Goal: Use online tool/utility: Utilize a website feature to perform a specific function

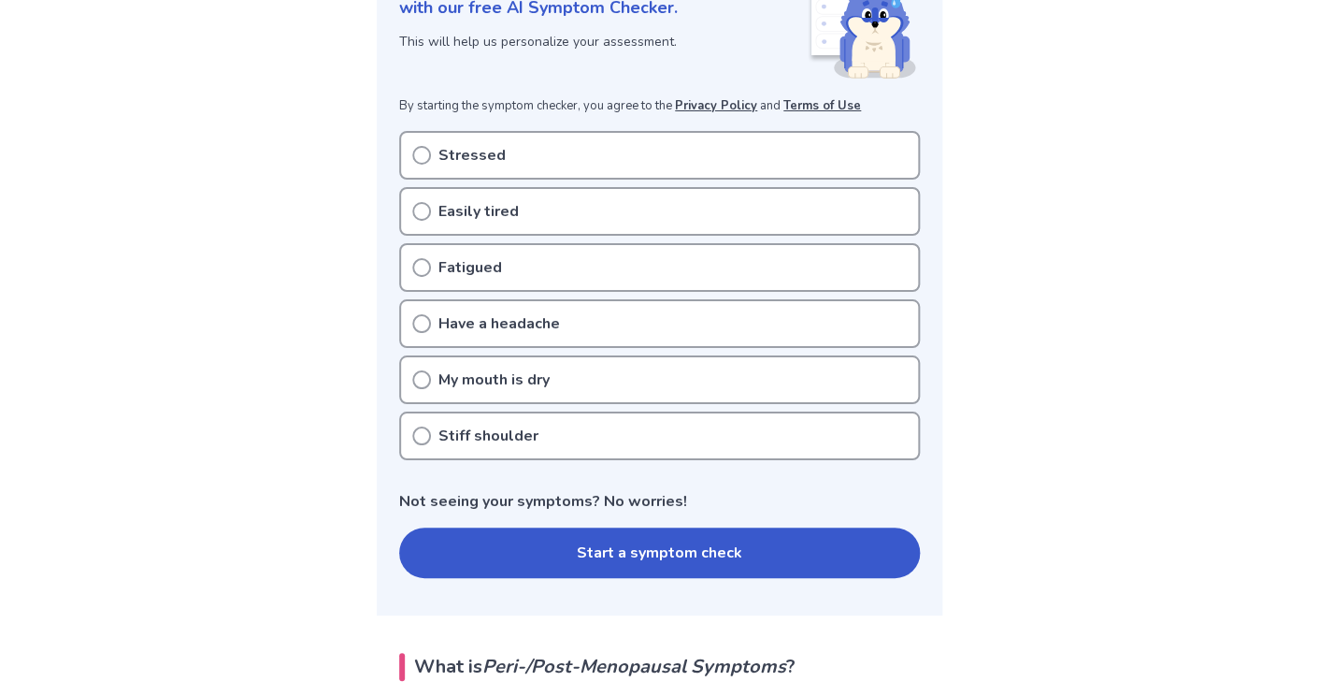
scroll to position [297, 0]
click at [422, 150] on icon at bounding box center [421, 154] width 19 height 19
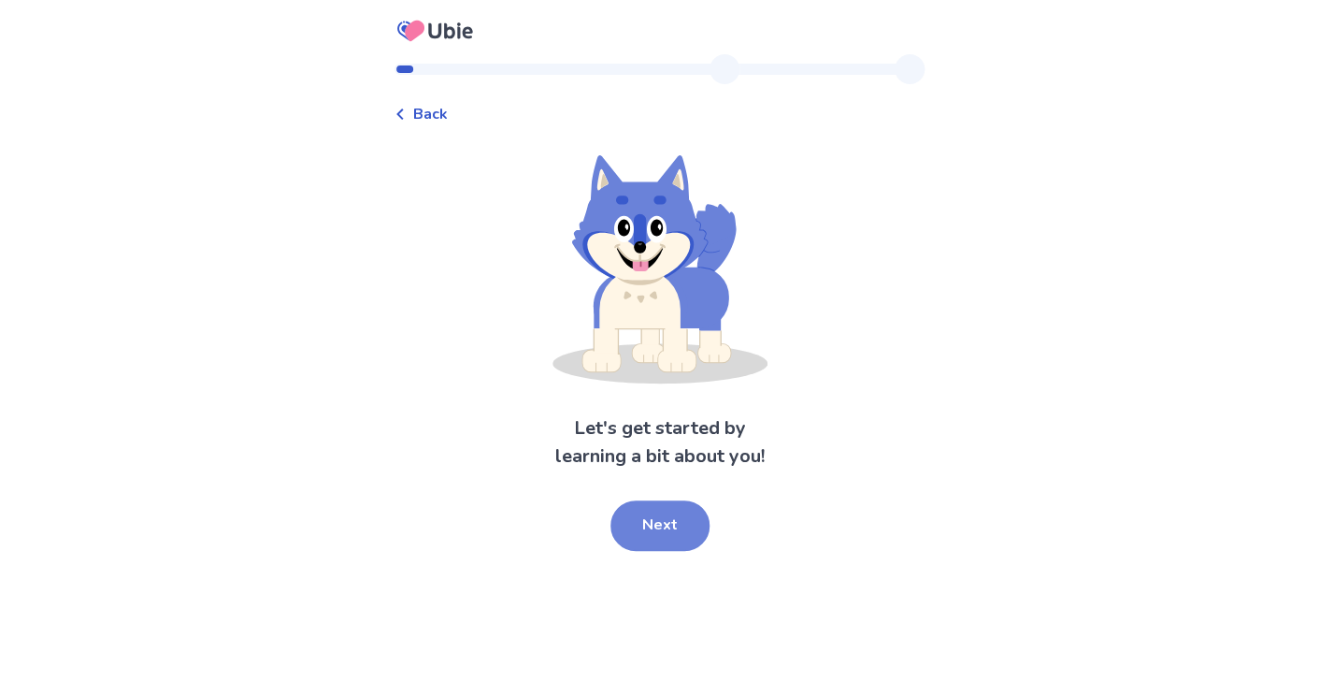
click at [649, 525] on button "Next" at bounding box center [660, 525] width 99 height 50
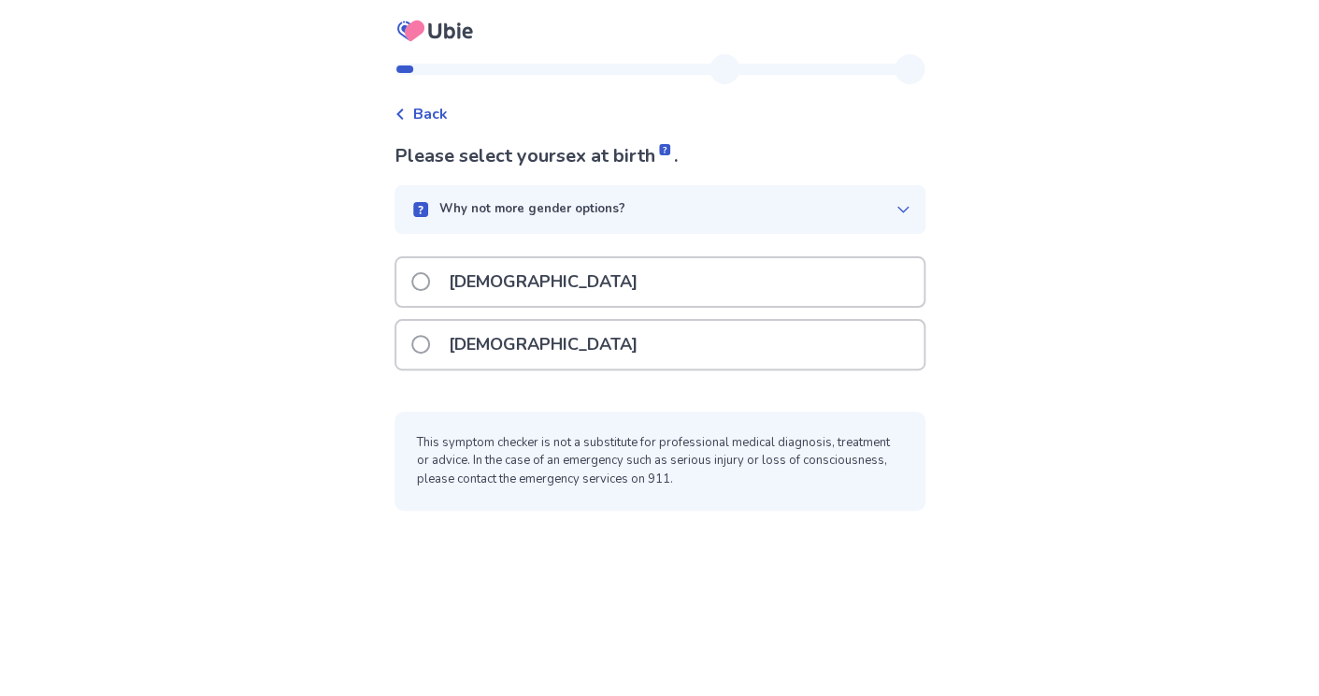
click at [600, 337] on div "[DEMOGRAPHIC_DATA]" at bounding box center [659, 345] width 527 height 48
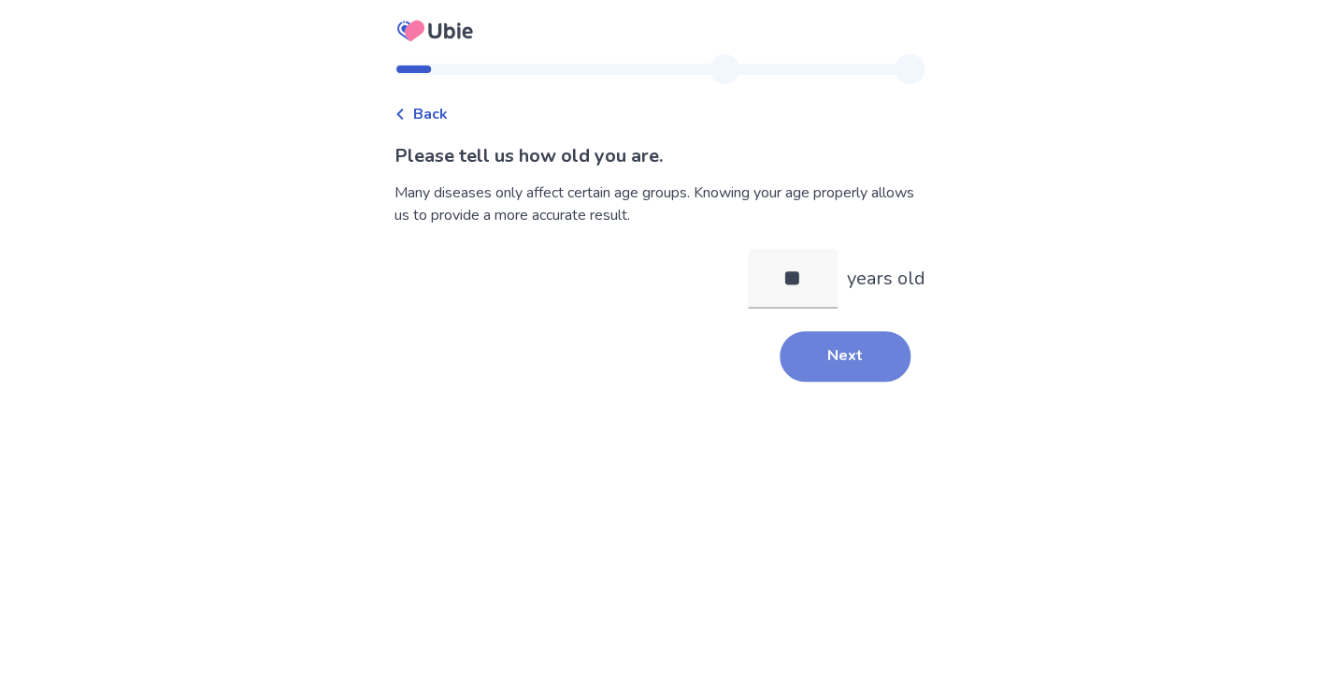
type input "**"
click at [818, 368] on button "Next" at bounding box center [845, 356] width 131 height 50
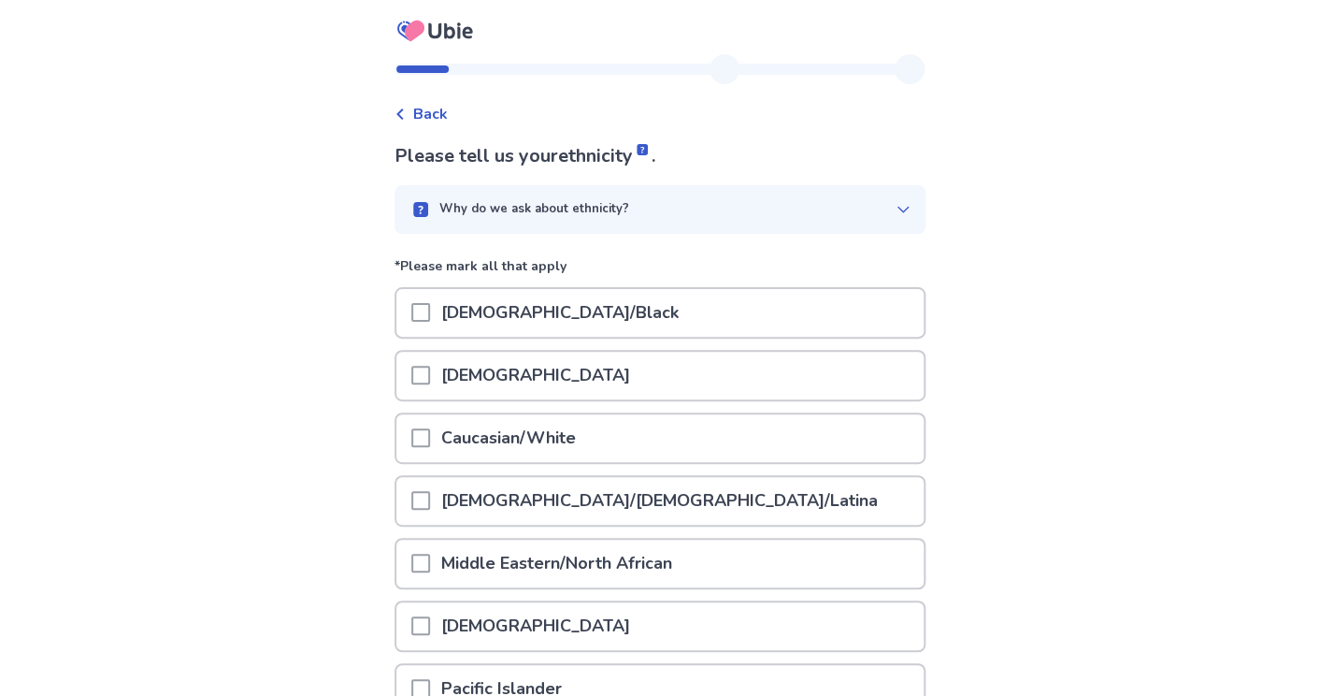
click at [685, 315] on div "[DEMOGRAPHIC_DATA]/Black" at bounding box center [659, 313] width 527 height 48
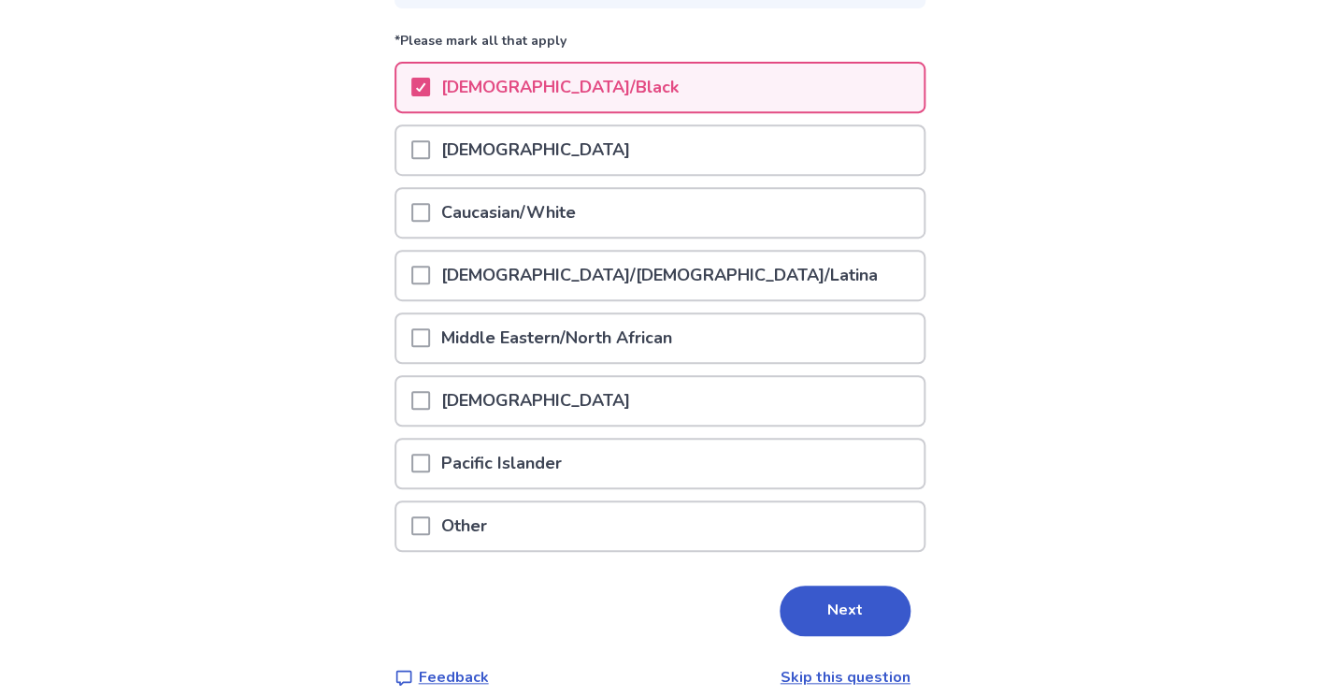
scroll to position [248, 0]
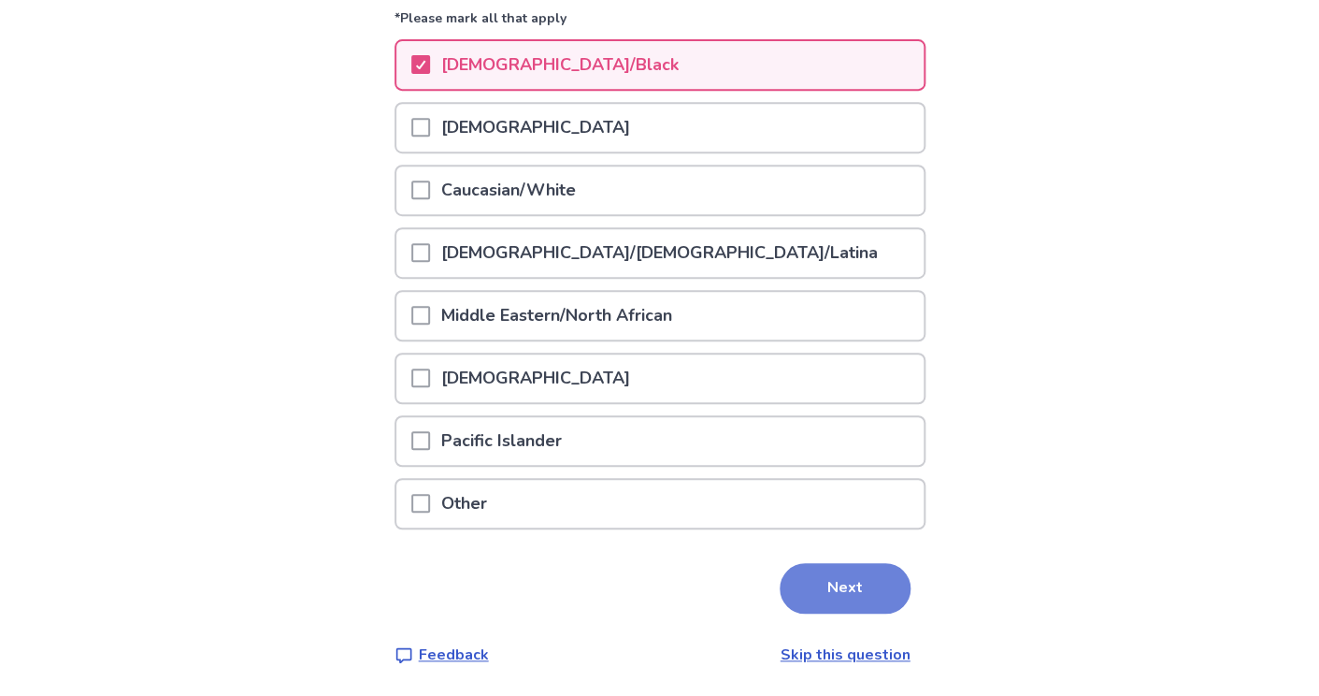
click at [817, 573] on button "Next" at bounding box center [845, 588] width 131 height 50
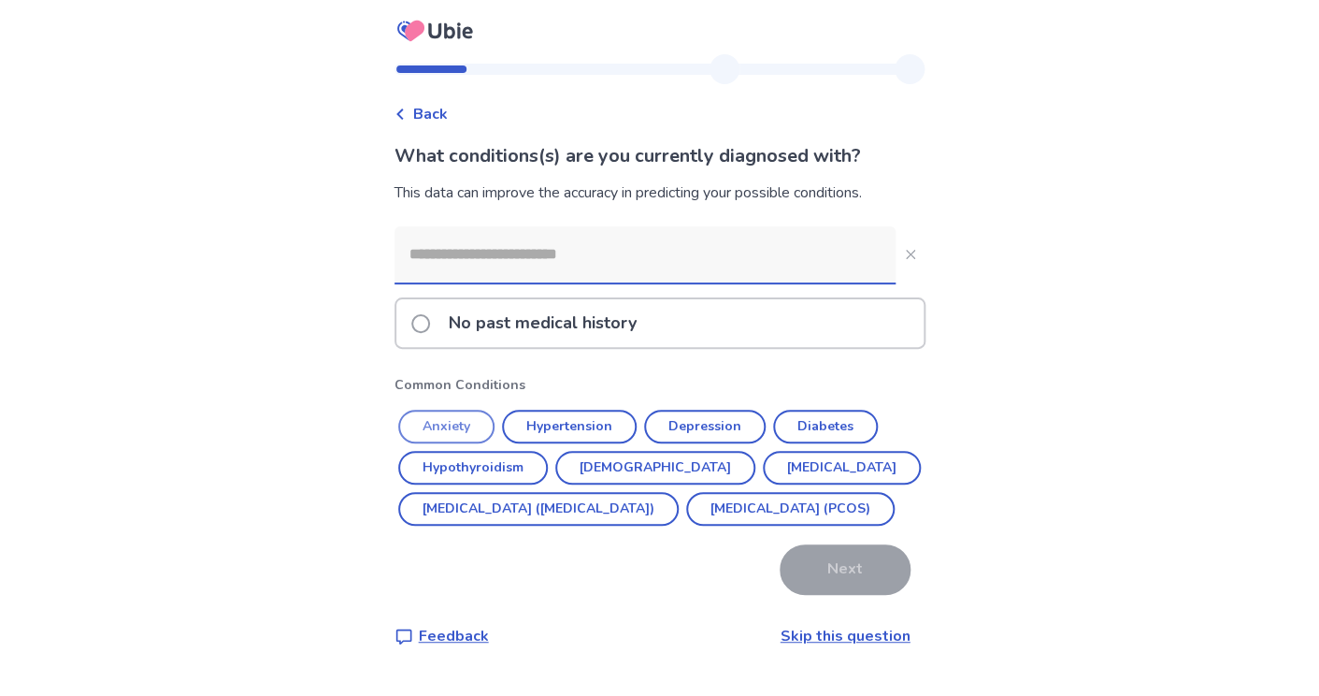
click at [493, 422] on button "Anxiety" at bounding box center [446, 427] width 96 height 34
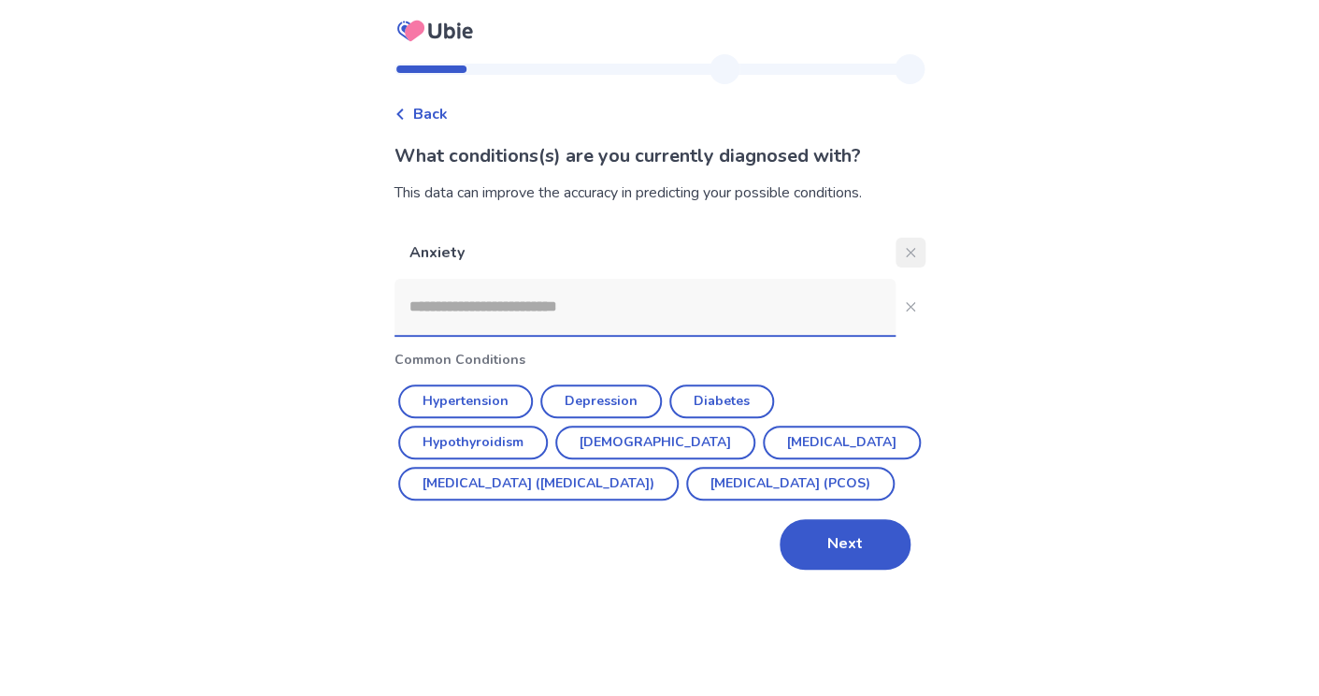
click at [905, 249] on button "Close" at bounding box center [911, 252] width 30 height 30
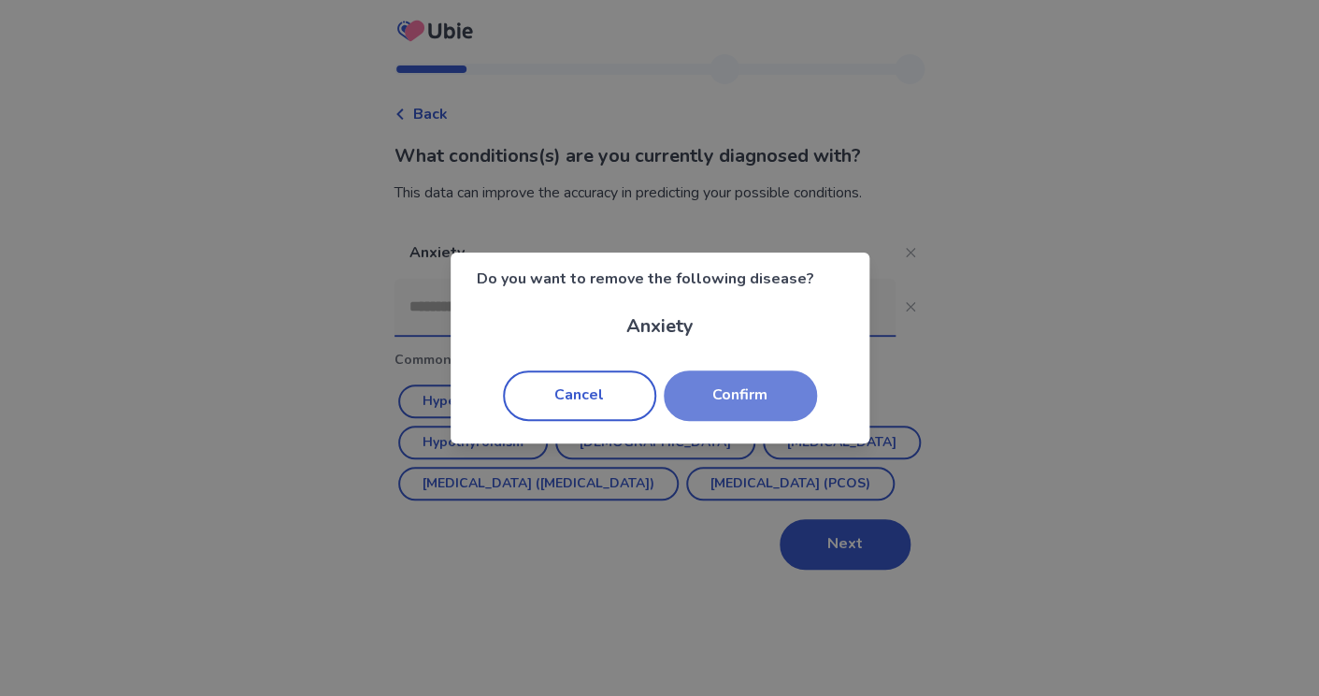
click at [738, 403] on button "Confirm" at bounding box center [740, 395] width 153 height 50
